Goal: Navigation & Orientation: Find specific page/section

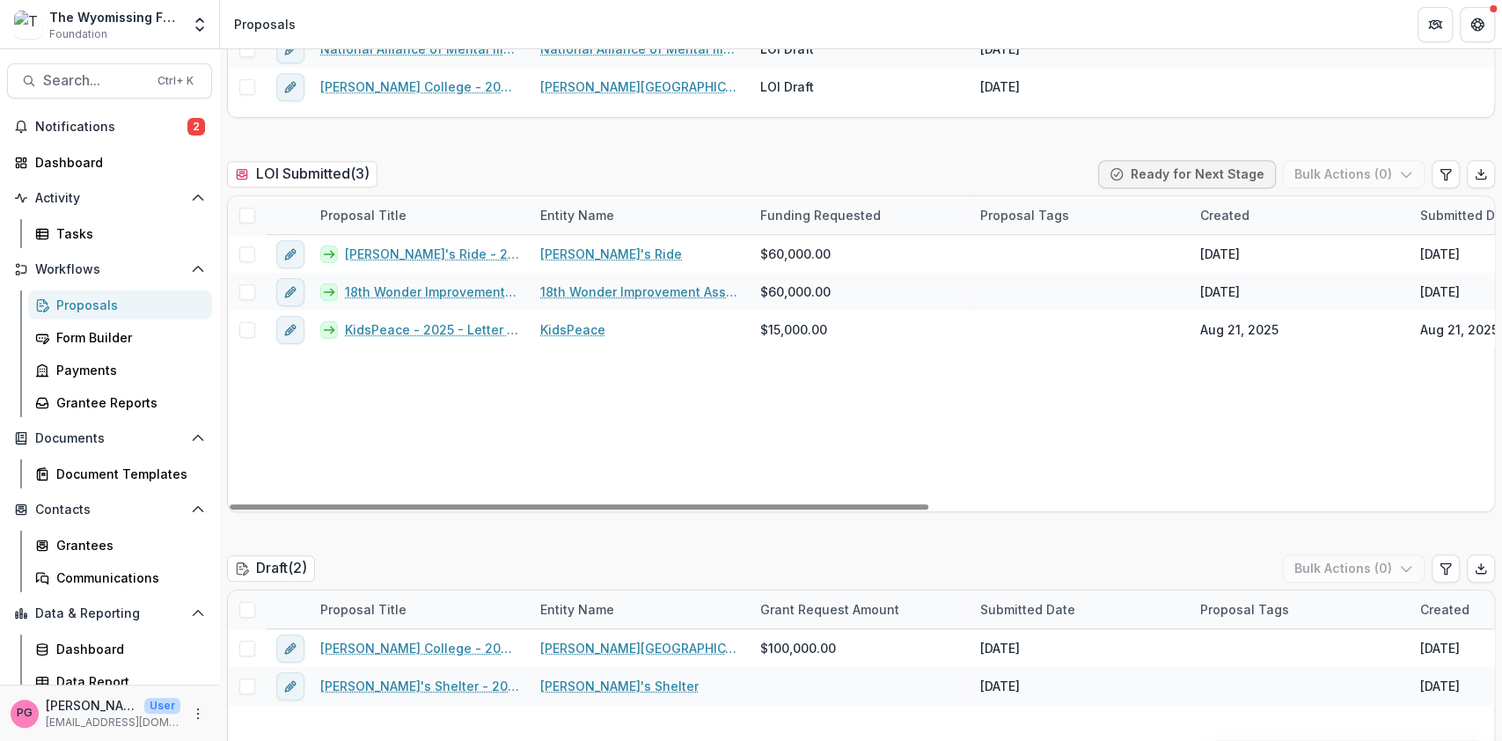
scroll to position [300, 0]
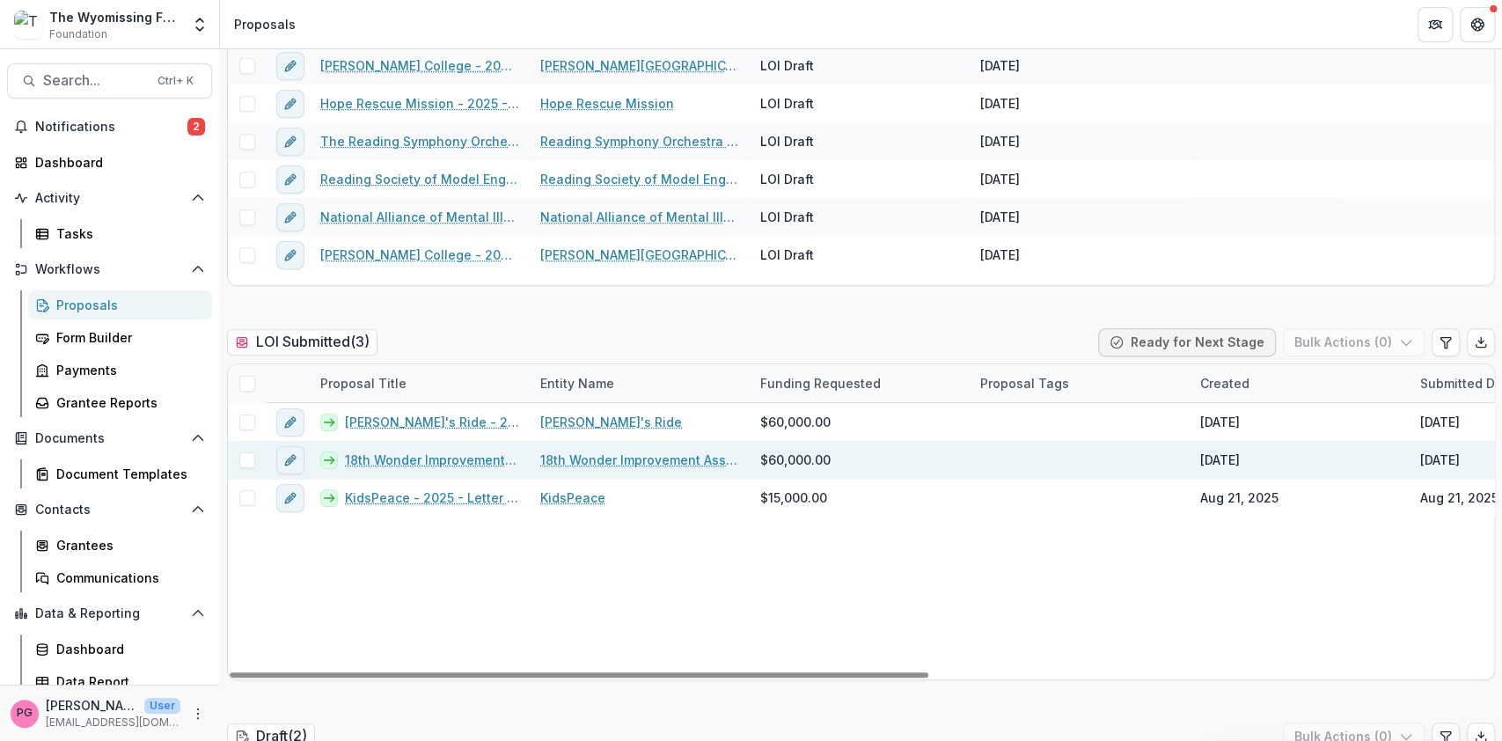
click at [619, 457] on link "18th Wonder Improvement Association" at bounding box center [639, 459] width 199 height 18
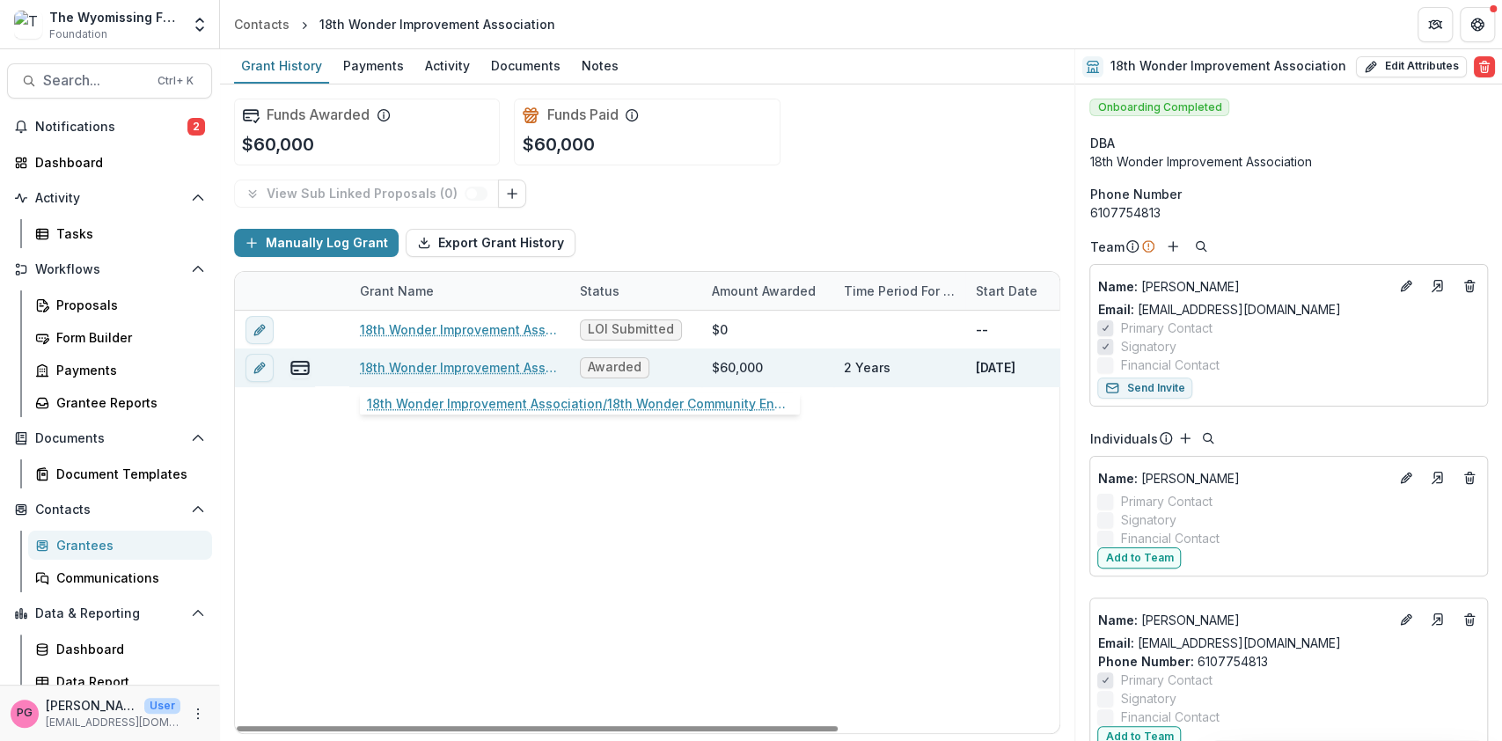
click at [457, 365] on link "18th Wonder Improvement Association/18th Wonder Community Engagement and Progra…" at bounding box center [459, 367] width 199 height 18
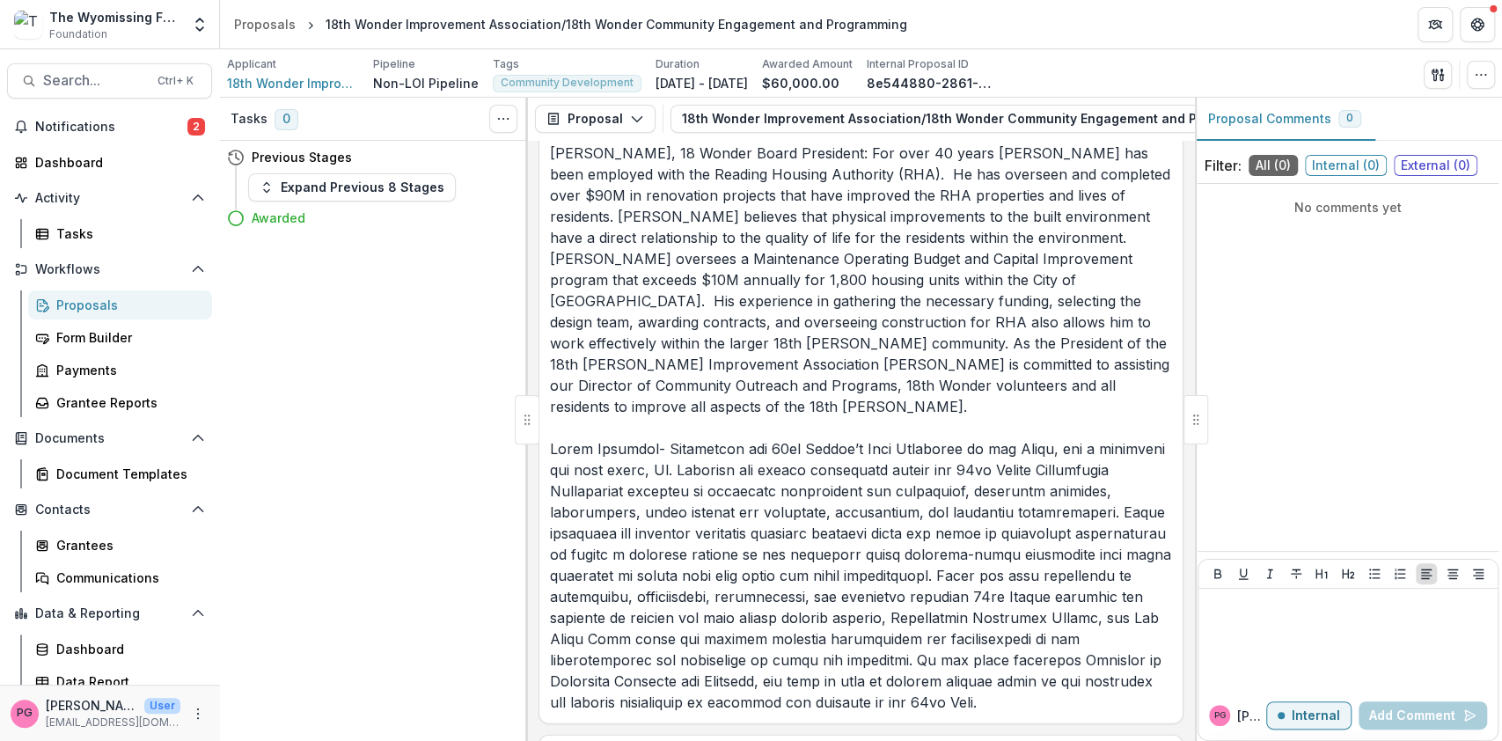
scroll to position [6911, 0]
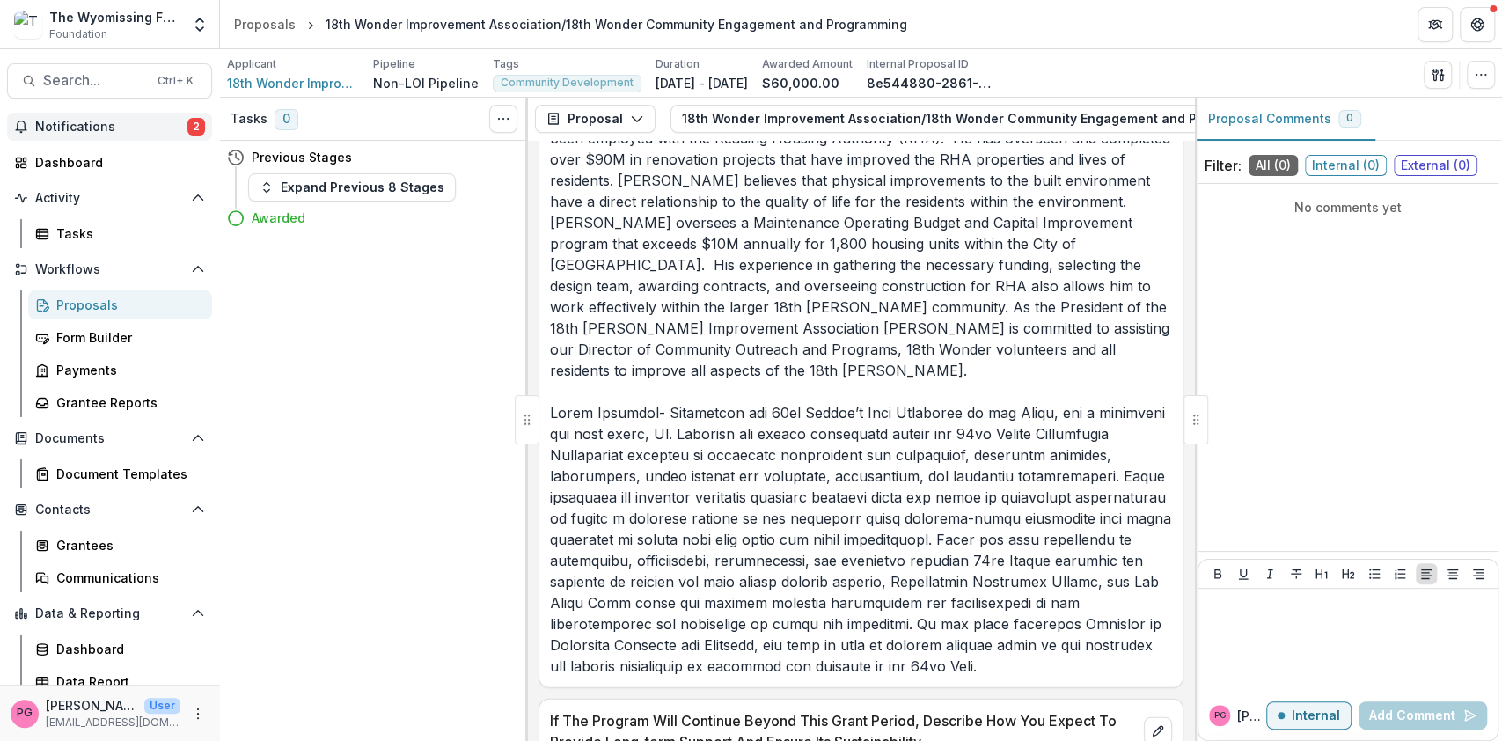
click at [84, 120] on span "Notifications" at bounding box center [111, 127] width 152 height 15
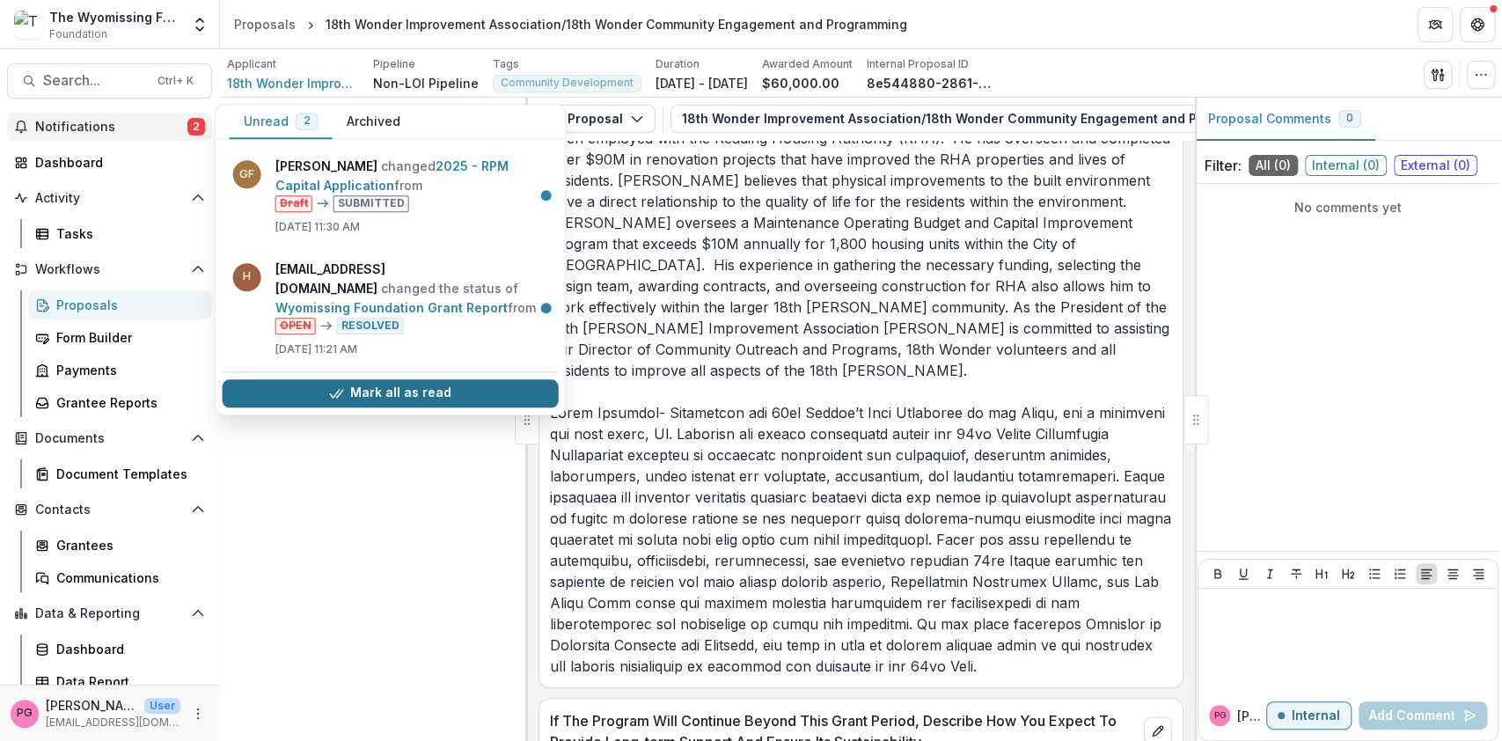
click at [415, 391] on button "Mark all as read" at bounding box center [391, 393] width 336 height 28
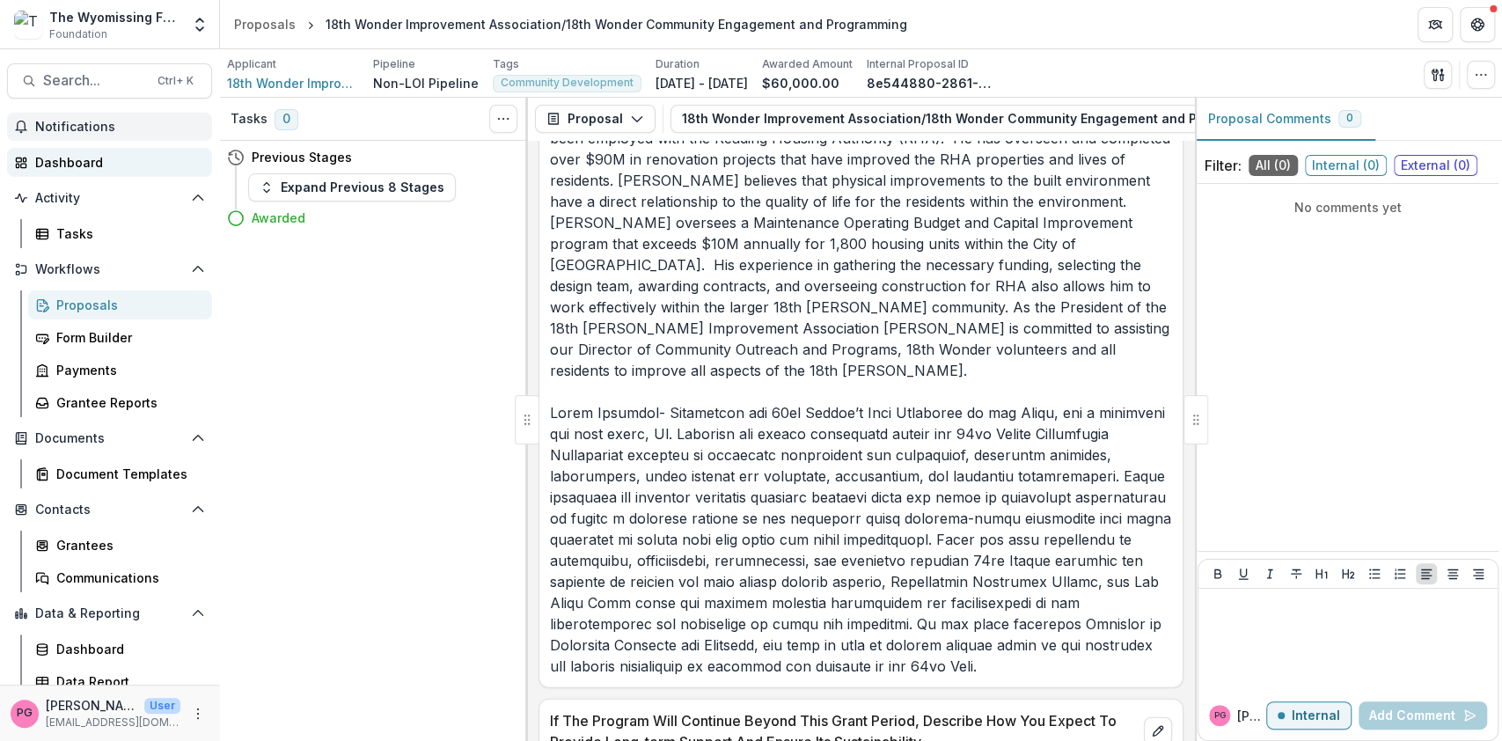
click at [58, 158] on div "Dashboard" at bounding box center [116, 162] width 163 height 18
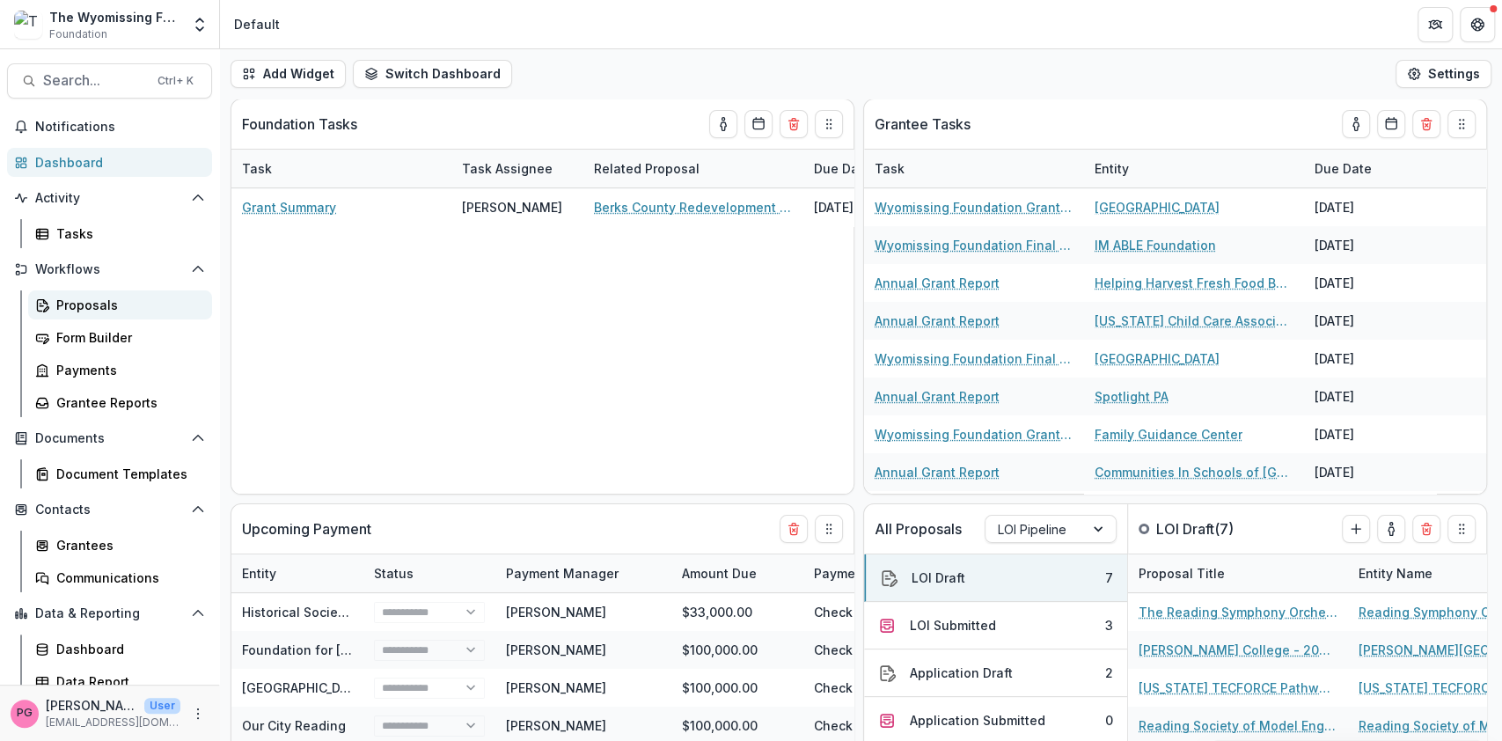
click at [72, 296] on div "Proposals" at bounding box center [127, 305] width 142 height 18
